Goal: Obtain resource: Obtain resource

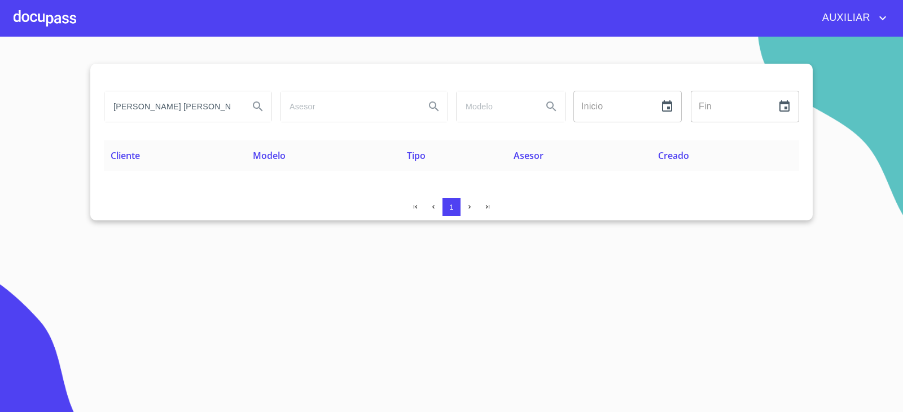
drag, startPoint x: 113, startPoint y: 112, endPoint x: 388, endPoint y: 226, distance: 297.5
click at [388, 226] on section "[PERSON_NAME] [PERSON_NAME] Inicio ​ Fin ​ Cliente Modelo Tipo Asesor Creado 1" at bounding box center [451, 225] width 903 height 376
type input "[PERSON_NAME] [PERSON_NAME]"
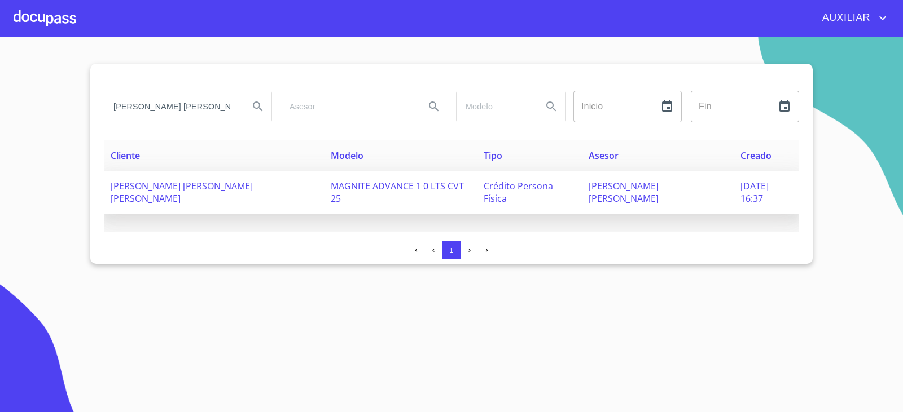
click at [205, 187] on span "[PERSON_NAME] [PERSON_NAME] [PERSON_NAME]" at bounding box center [182, 192] width 142 height 25
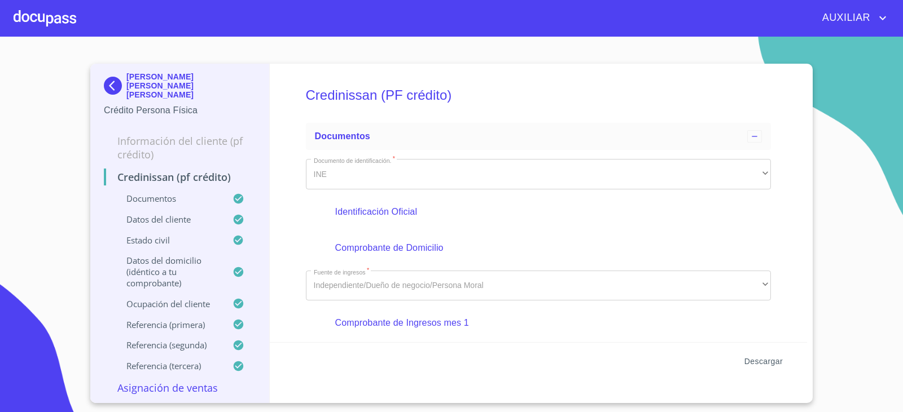
click at [778, 359] on span "Descargar" at bounding box center [763, 362] width 38 height 14
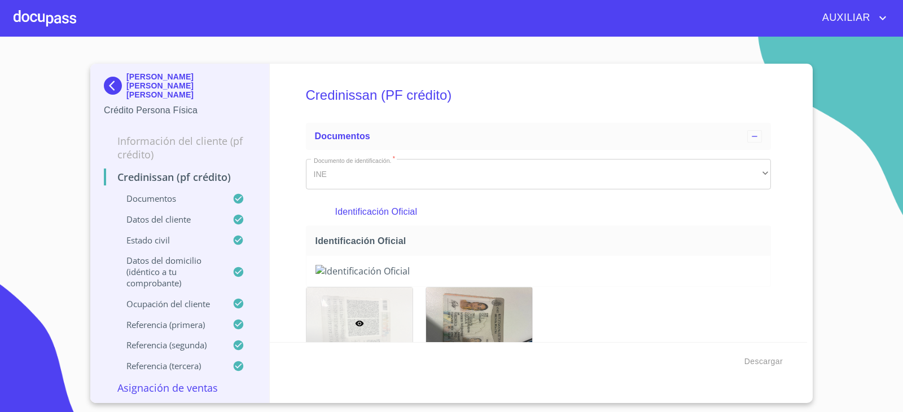
click at [118, 89] on img at bounding box center [115, 86] width 23 height 18
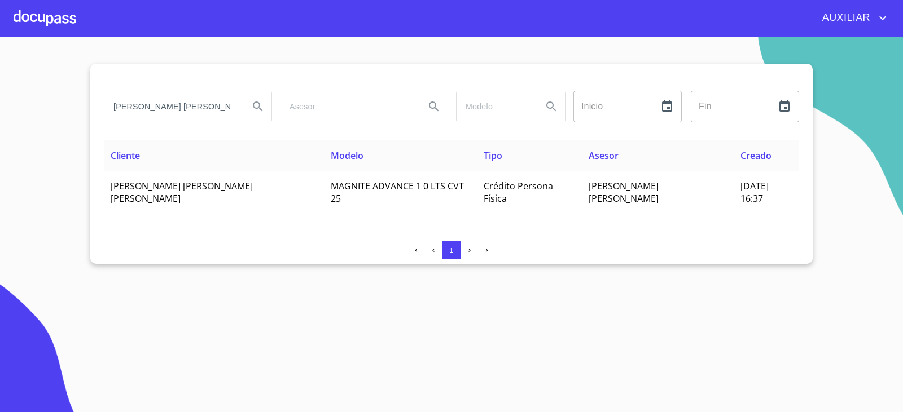
drag, startPoint x: 226, startPoint y: 103, endPoint x: 0, endPoint y: 142, distance: 229.0
click at [0, 142] on section "[PERSON_NAME] [PERSON_NAME] Inicio ​ Fin ​ Cliente Modelo Tipo Asesor Creado [P…" at bounding box center [451, 225] width 903 height 376
paste input "[PERSON_NAME] [PERSON_NAME]"
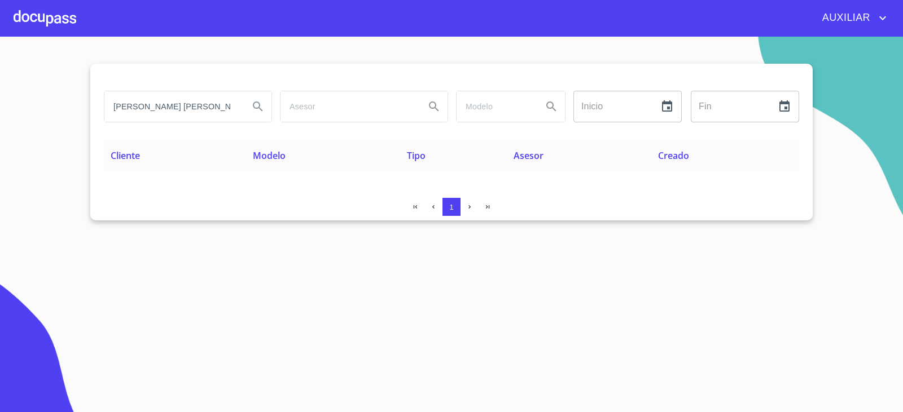
click at [218, 111] on input "[PERSON_NAME] [PERSON_NAME]" at bounding box center [171, 106] width 135 height 30
type input "I"
type input "VIVANCO"
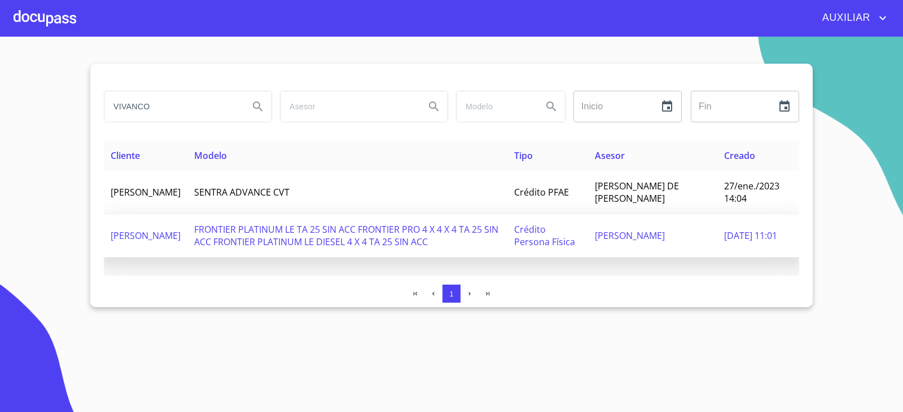
click at [215, 243] on td "FRONTIER PLATINUM LE TA 25 SIN ACC FRONTIER PRO 4 X 4 X 4 TA 25 SIN ACC FRONTIE…" at bounding box center [347, 235] width 320 height 43
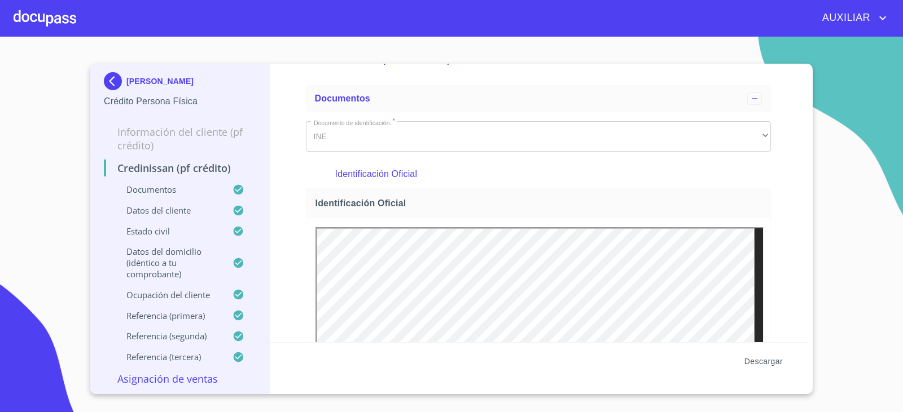
scroll to position [56, 0]
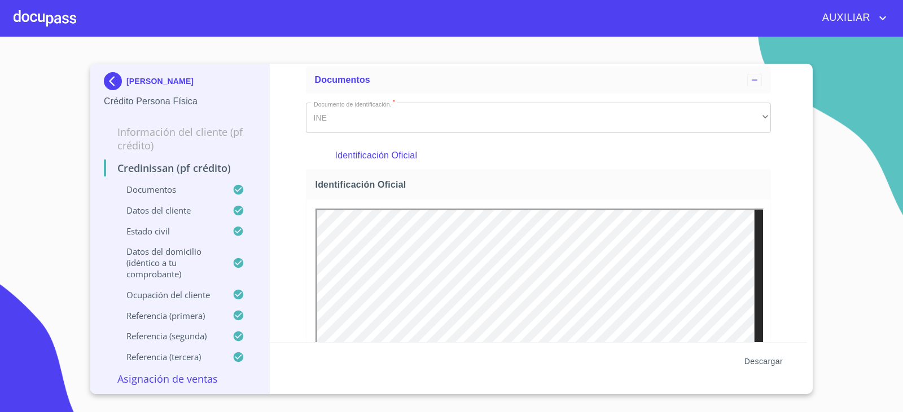
click at [767, 358] on span "Descargar" at bounding box center [763, 362] width 38 height 14
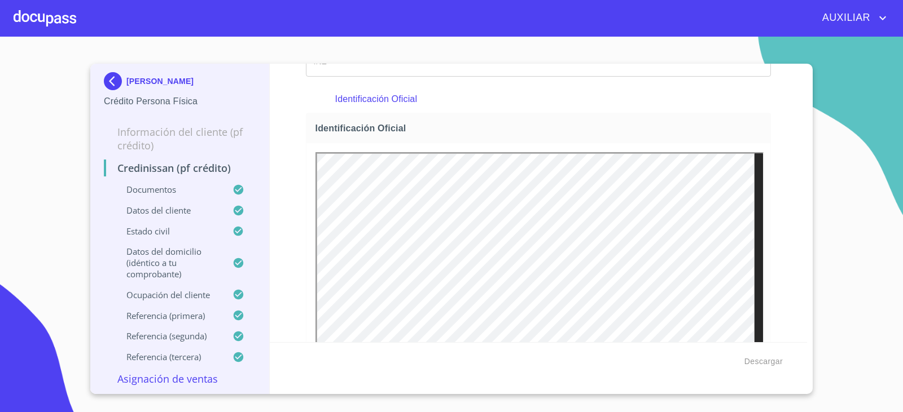
scroll to position [0, 0]
